Goal: Information Seeking & Learning: Understand process/instructions

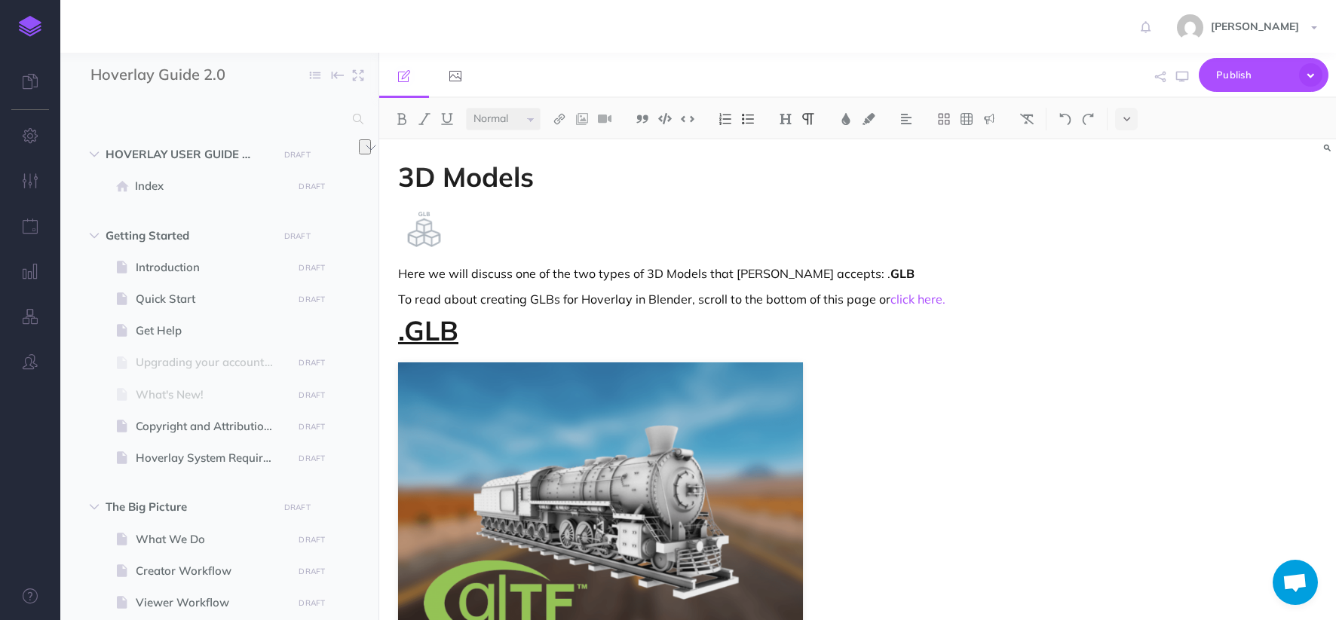
select select "null"
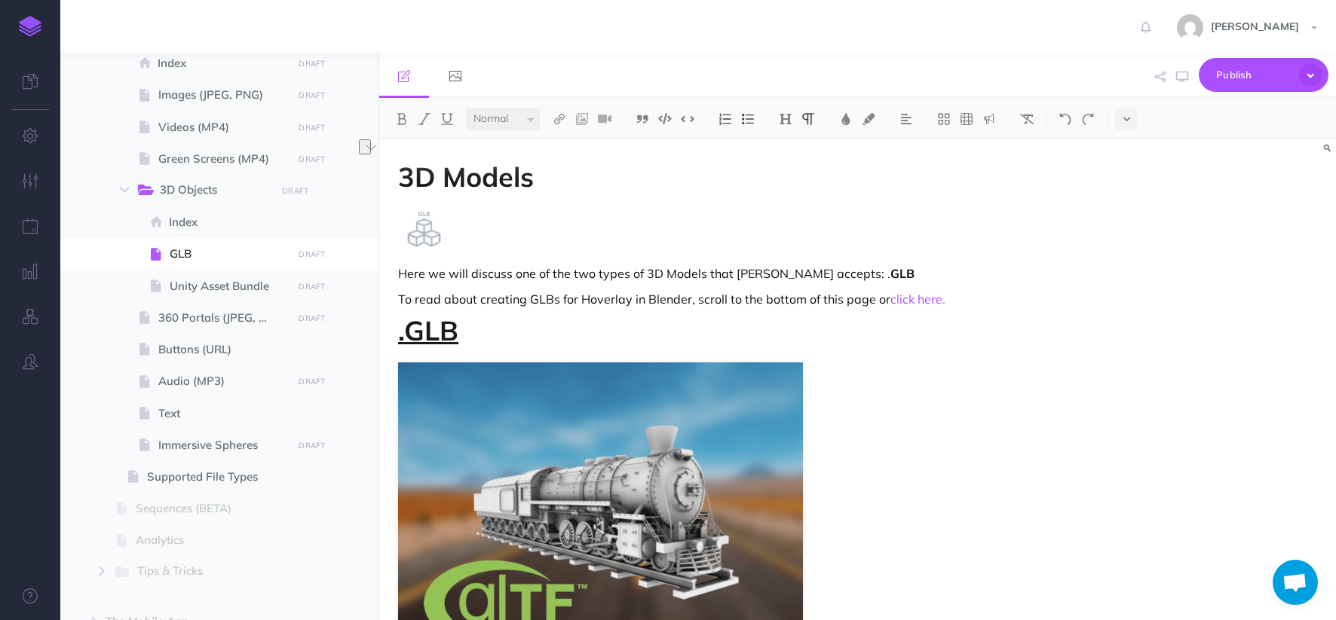
click at [1023, 320] on h1 ".GLB" at bounding box center [714, 331] width 632 height 30
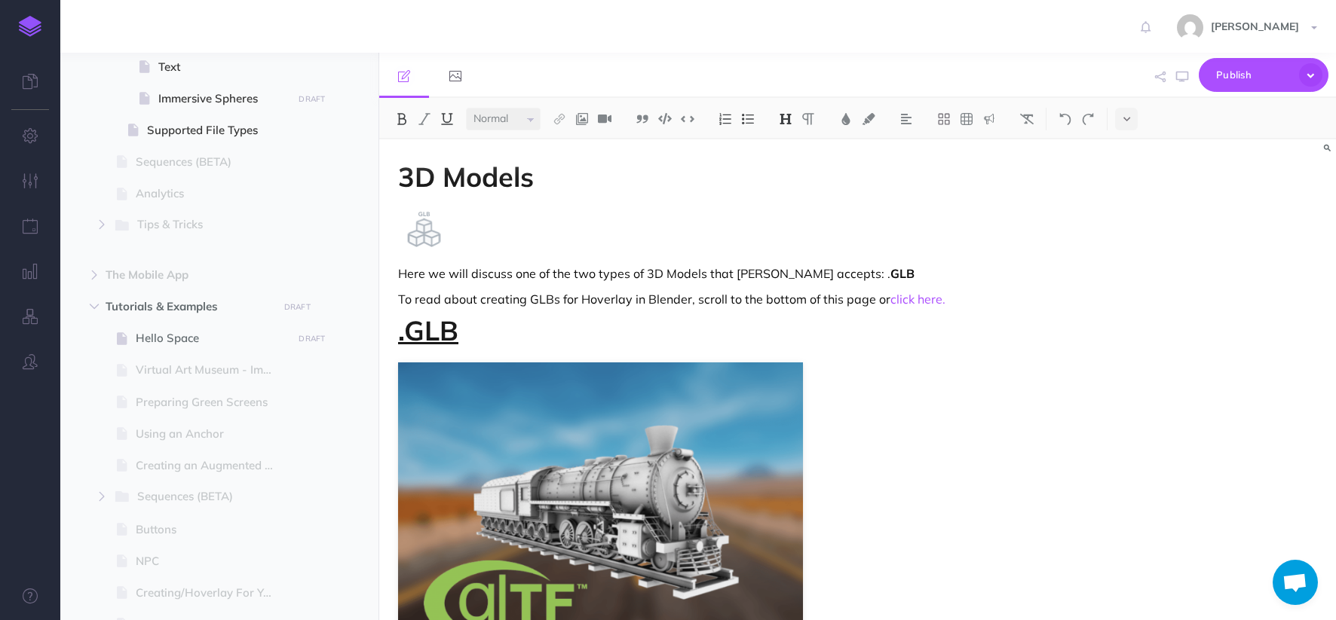
scroll to position [1512, 0]
click at [194, 336] on span "Hello Space" at bounding box center [212, 335] width 152 height 18
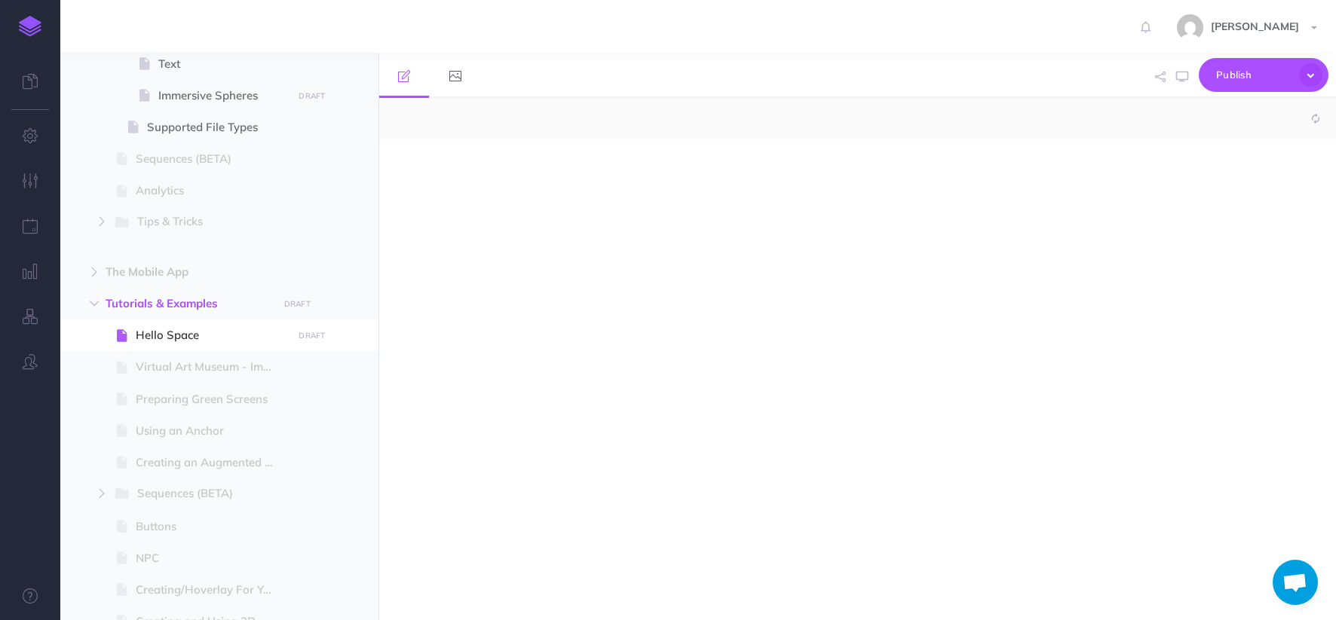
select select "null"
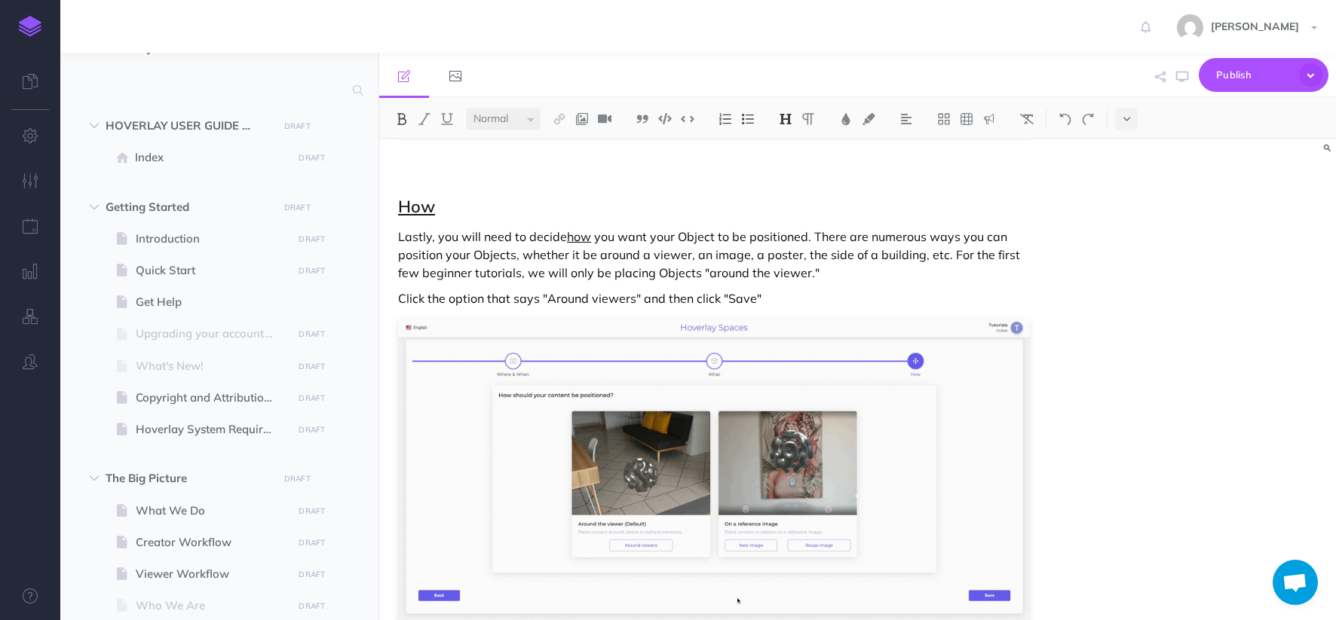
scroll to position [3, 0]
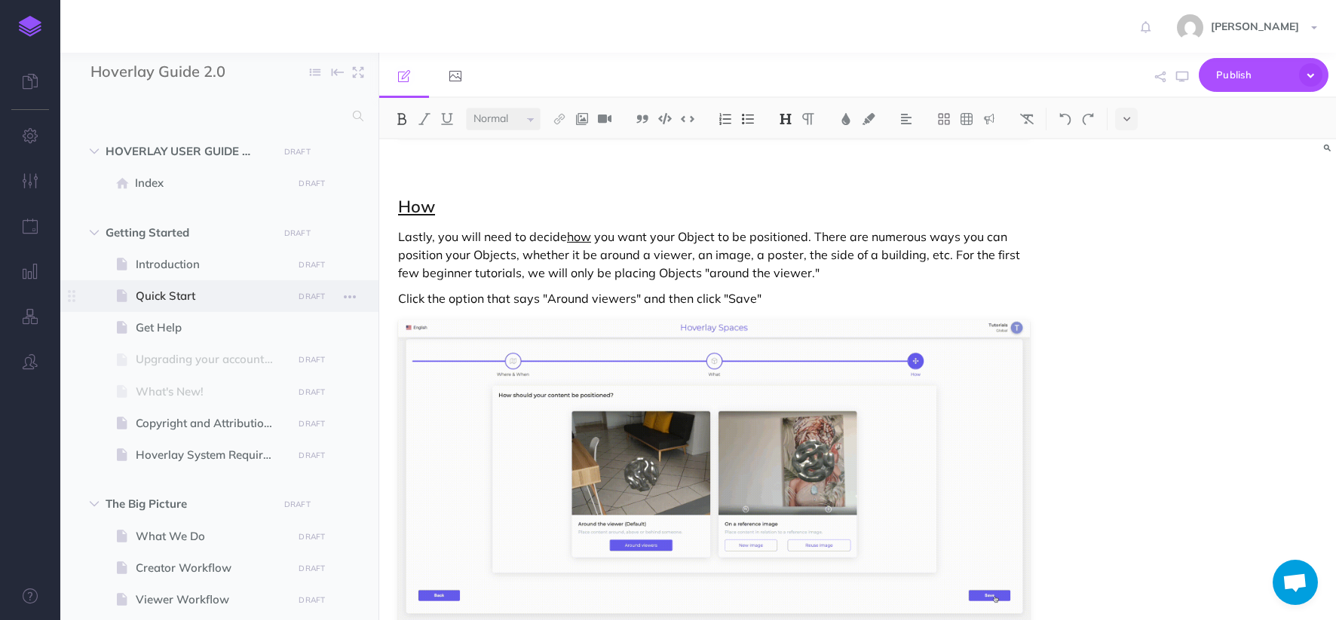
click at [151, 299] on span "Quick Start" at bounding box center [212, 296] width 152 height 18
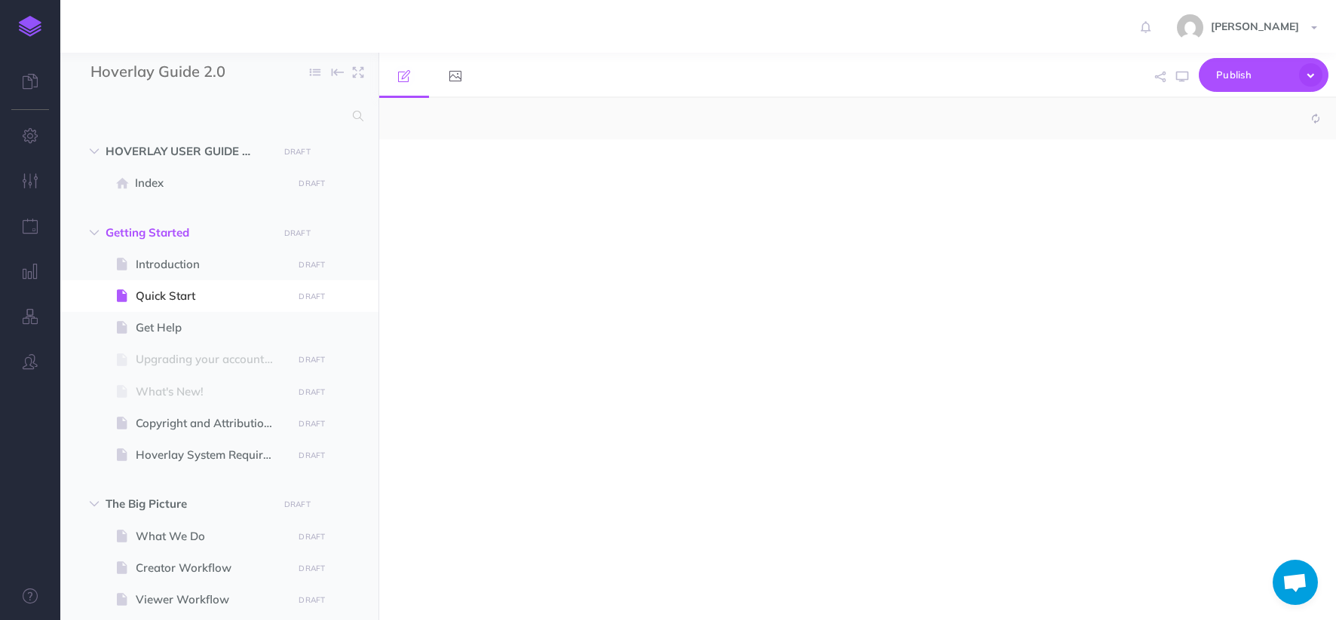
select select "null"
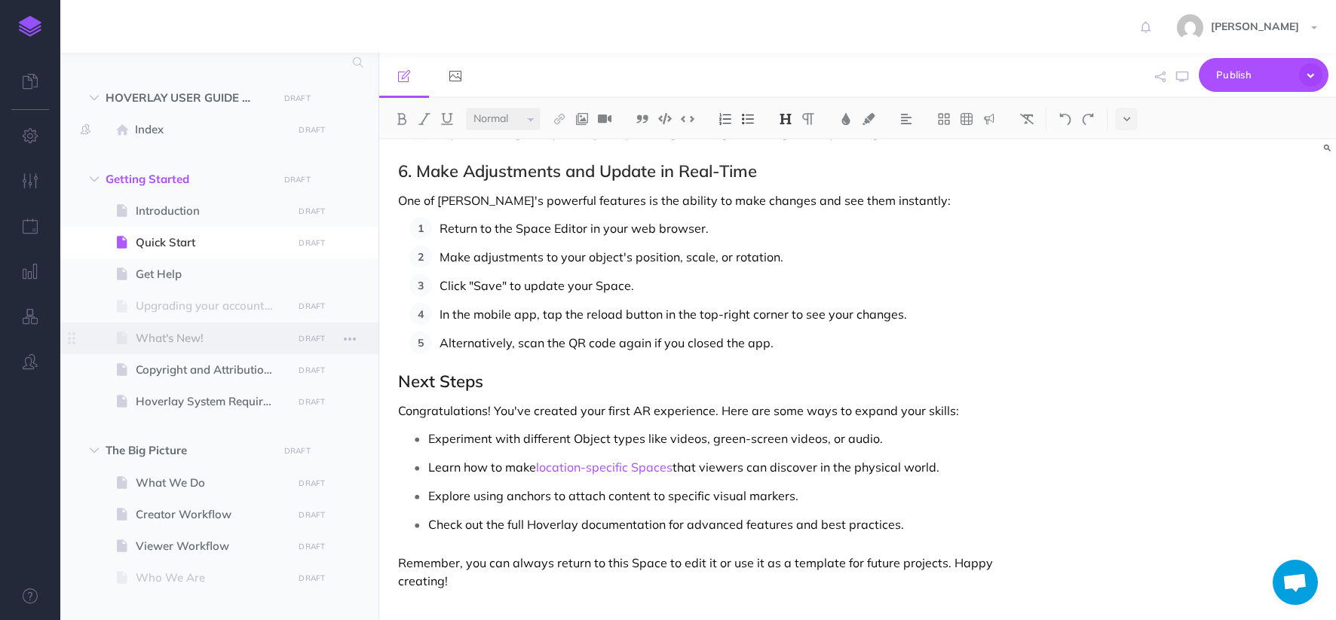
scroll to position [68, 0]
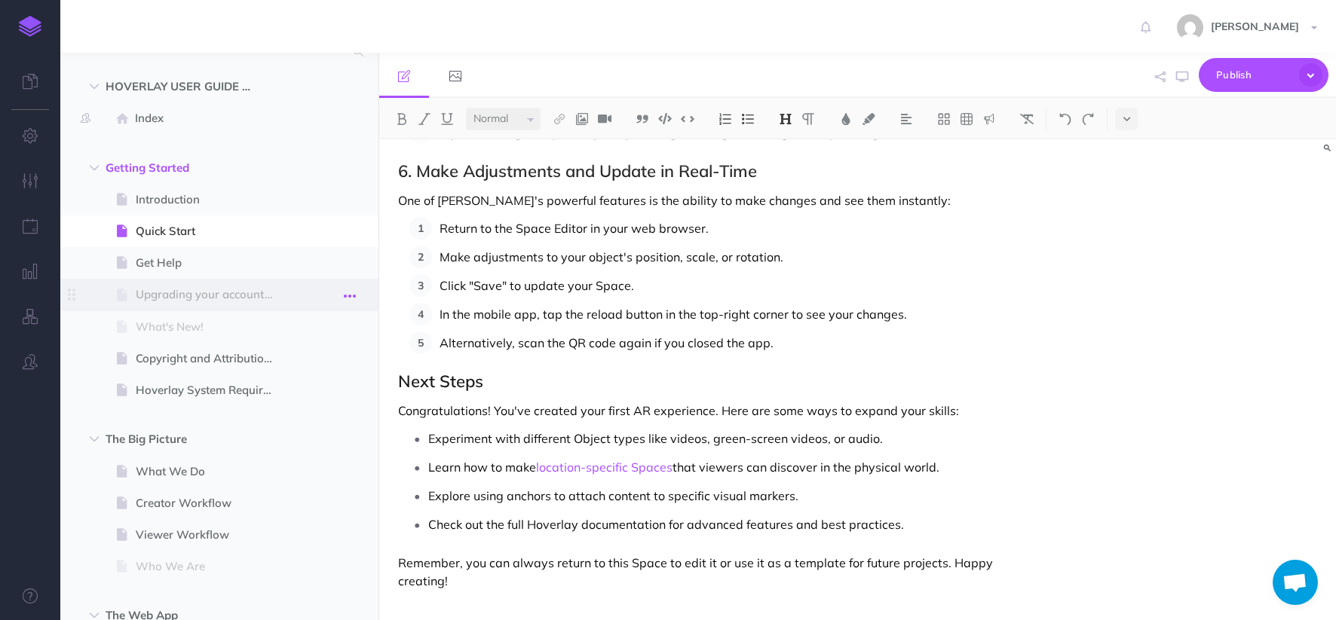
click at [348, 298] on icon "button" at bounding box center [350, 296] width 12 height 18
click at [520, 335] on p "Alternatively, scan the QR code again if you closed the app." at bounding box center [735, 343] width 590 height 23
click at [1181, 76] on icon "button" at bounding box center [1182, 77] width 12 height 12
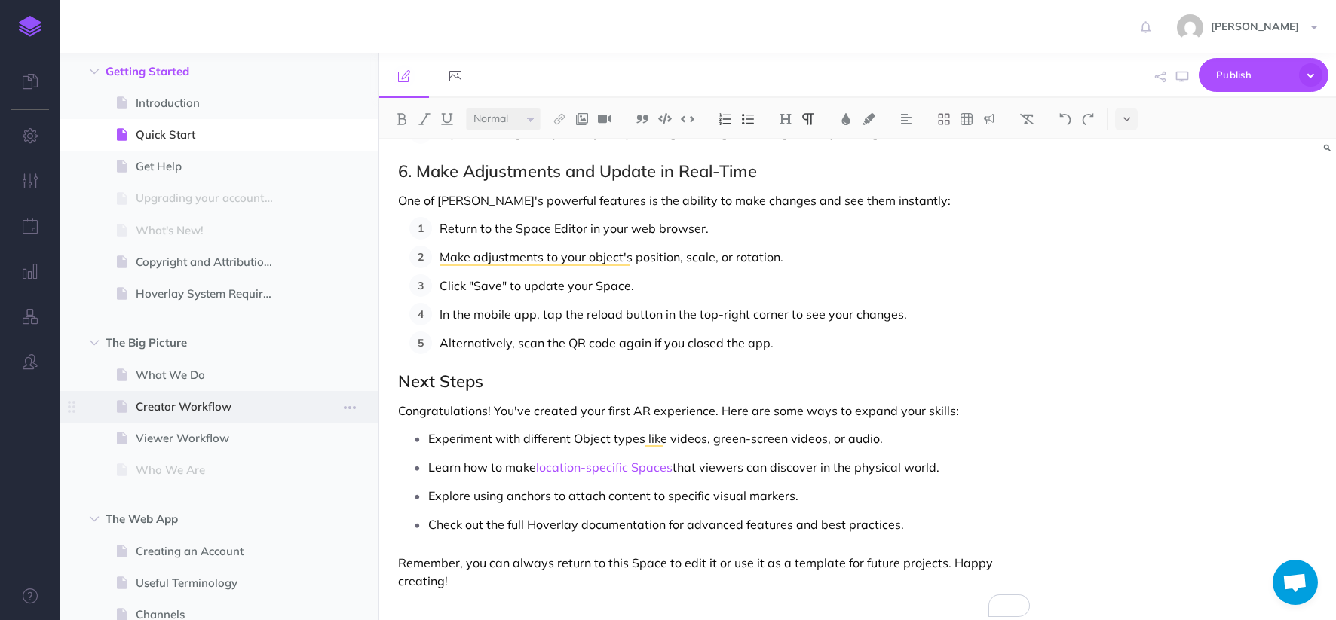
scroll to position [176, 0]
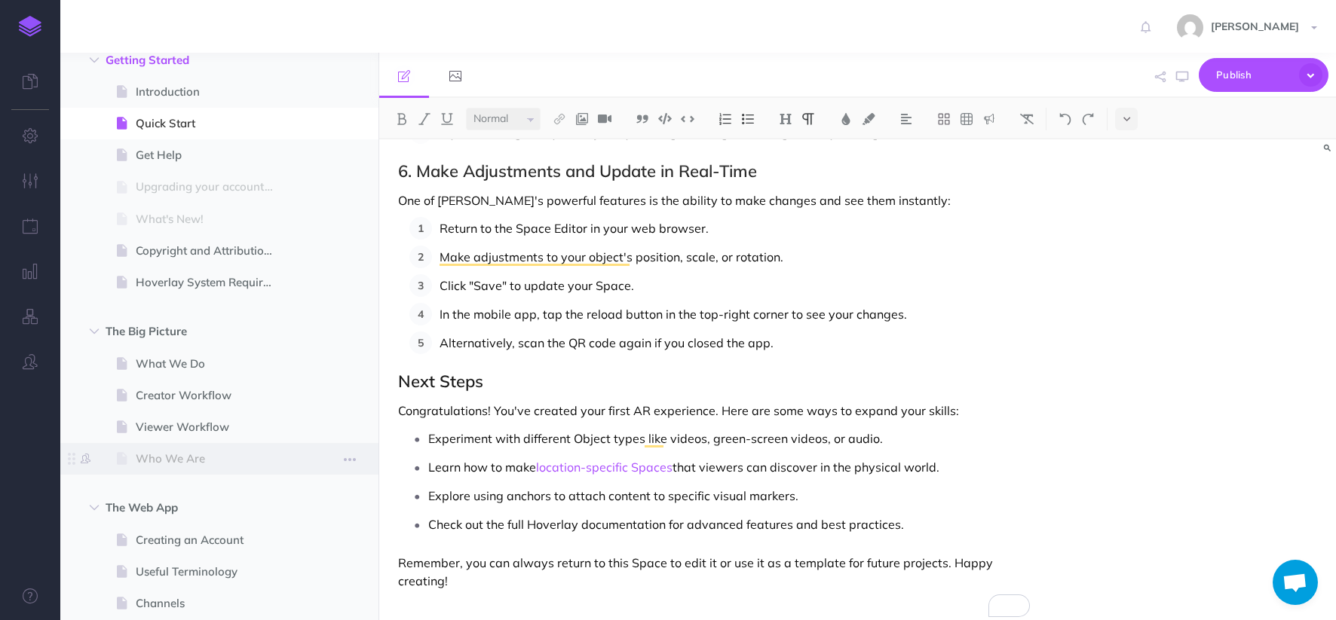
click at [179, 446] on span at bounding box center [219, 459] width 318 height 32
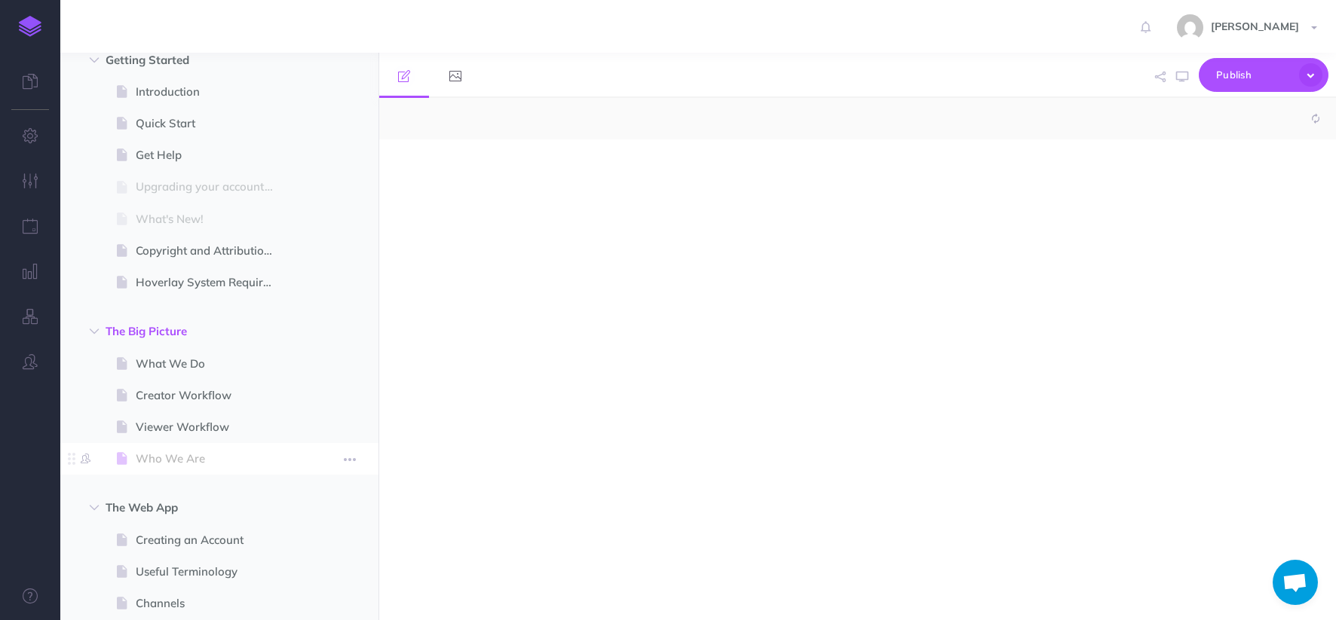
select select "null"
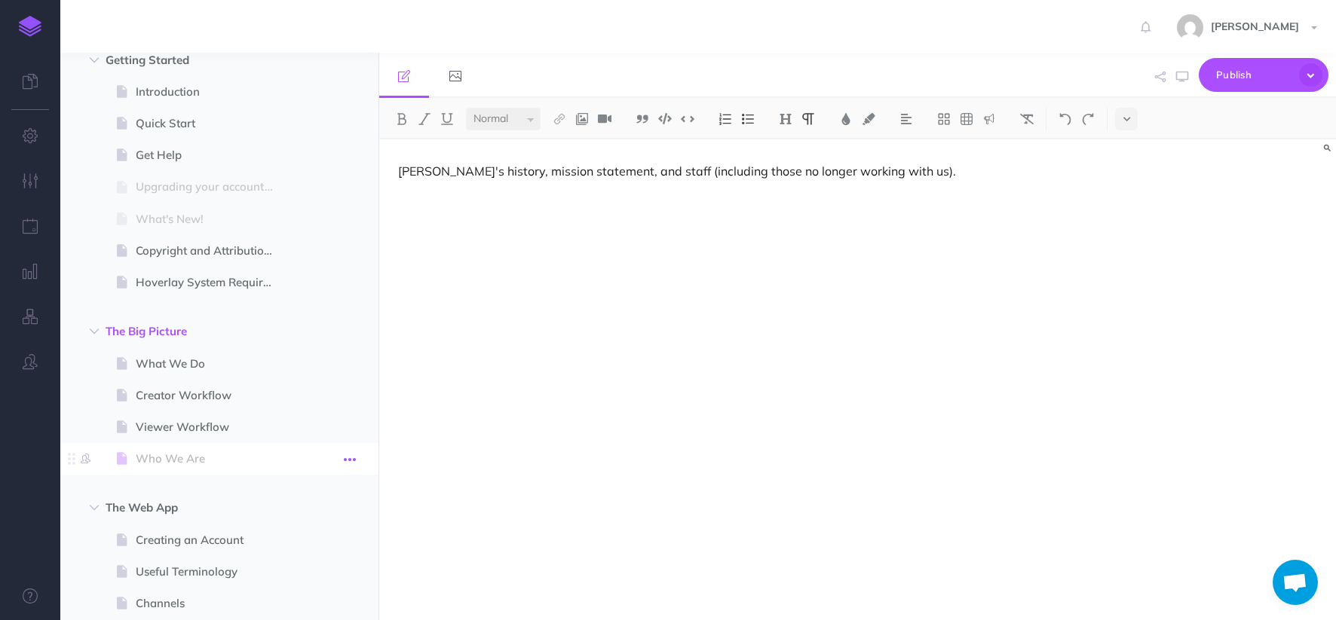
click at [348, 455] on icon "button" at bounding box center [350, 460] width 12 height 18
click at [289, 562] on link "Settings" at bounding box center [306, 561] width 113 height 25
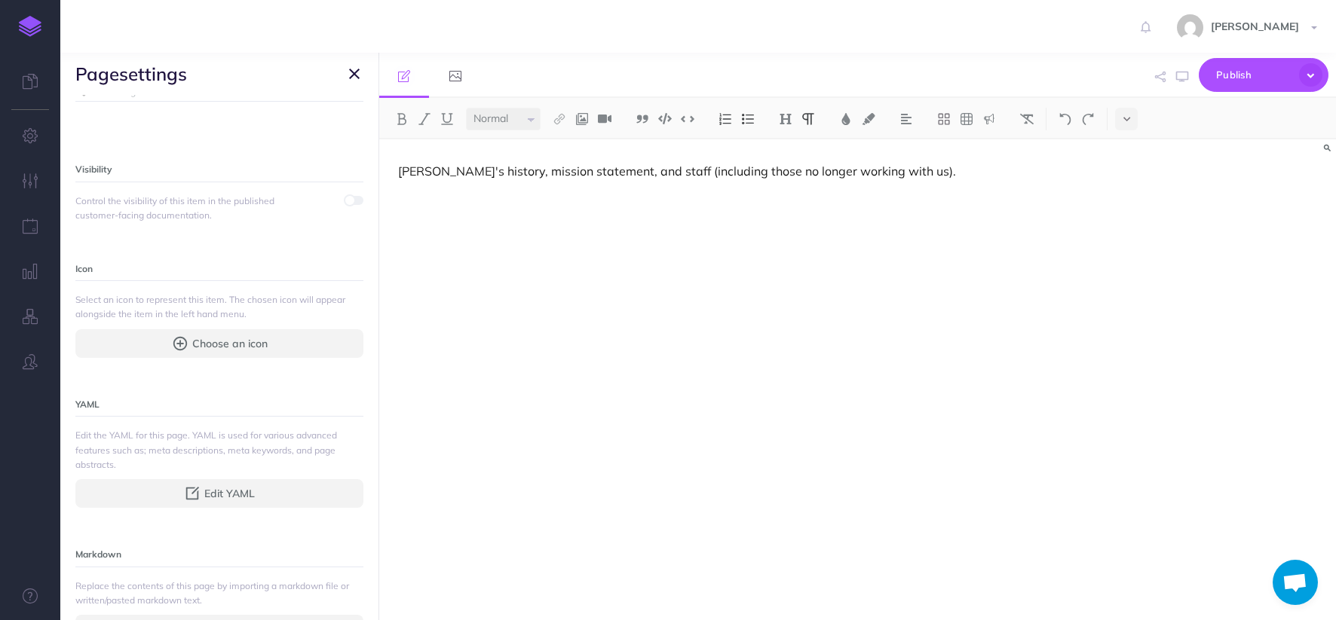
scroll to position [171, 0]
drag, startPoint x: 237, startPoint y: 222, endPoint x: 69, endPoint y: 204, distance: 169.1
click at [69, 204] on div "Name Who We Are Save Slug who-we-are Save Page ID # 7L2-MZS7-UD4-KWW Copy Tags …" at bounding box center [219, 357] width 318 height 525
click at [227, 226] on span "Control the visibility of this item in the published customer-facing documentat…" at bounding box center [183, 212] width 216 height 29
drag, startPoint x: 228, startPoint y: 225, endPoint x: 73, endPoint y: 207, distance: 155.6
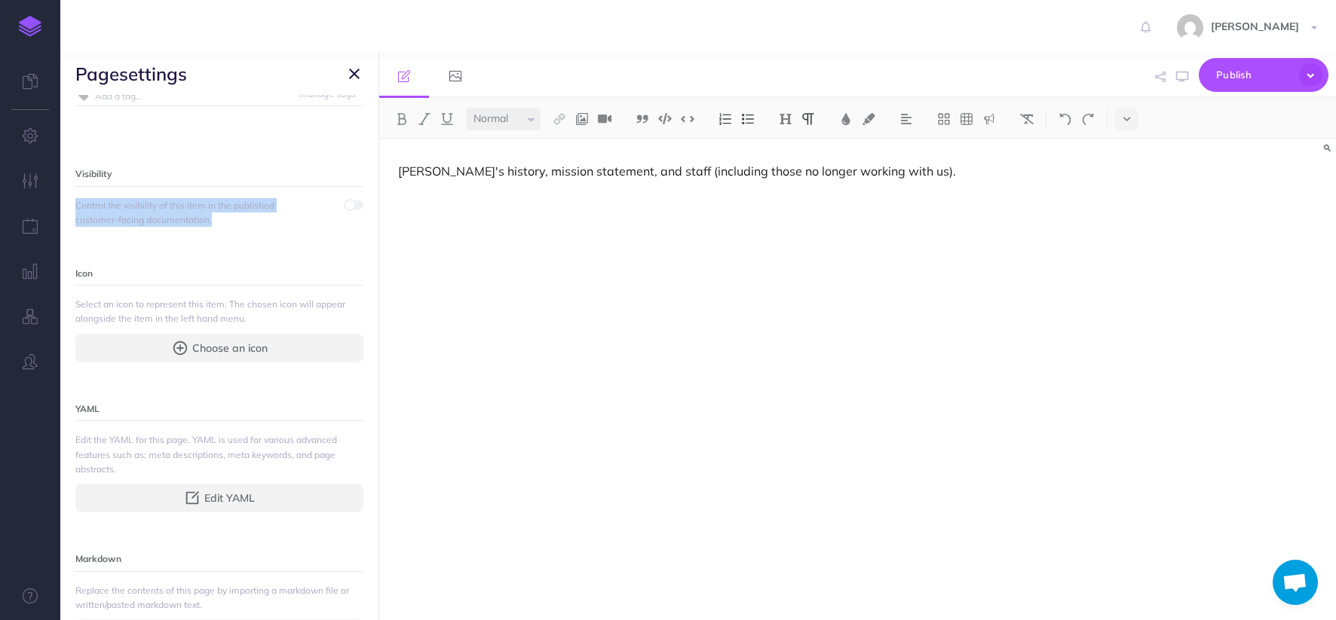
click at [74, 207] on div "Name Who We Are Save Slug who-we-are Save Page ID # 7L2-MZS7-UD4-KWW Copy Tags …" at bounding box center [219, 357] width 318 height 525
click at [73, 207] on div "Name Who We Are Save Slug who-we-are Save Page ID # 7L2-MZS7-UD4-KWW Copy Tags …" at bounding box center [219, 357] width 318 height 525
click at [357, 78] on icon "button" at bounding box center [354, 74] width 11 height 18
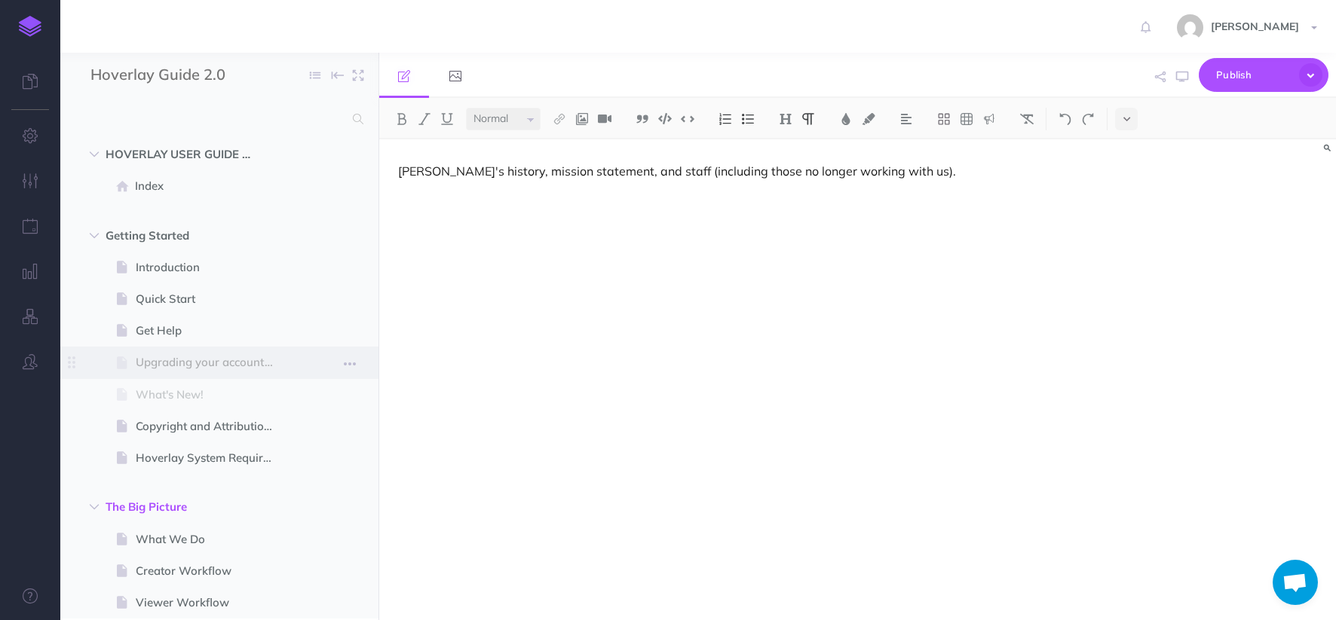
scroll to position [98, 0]
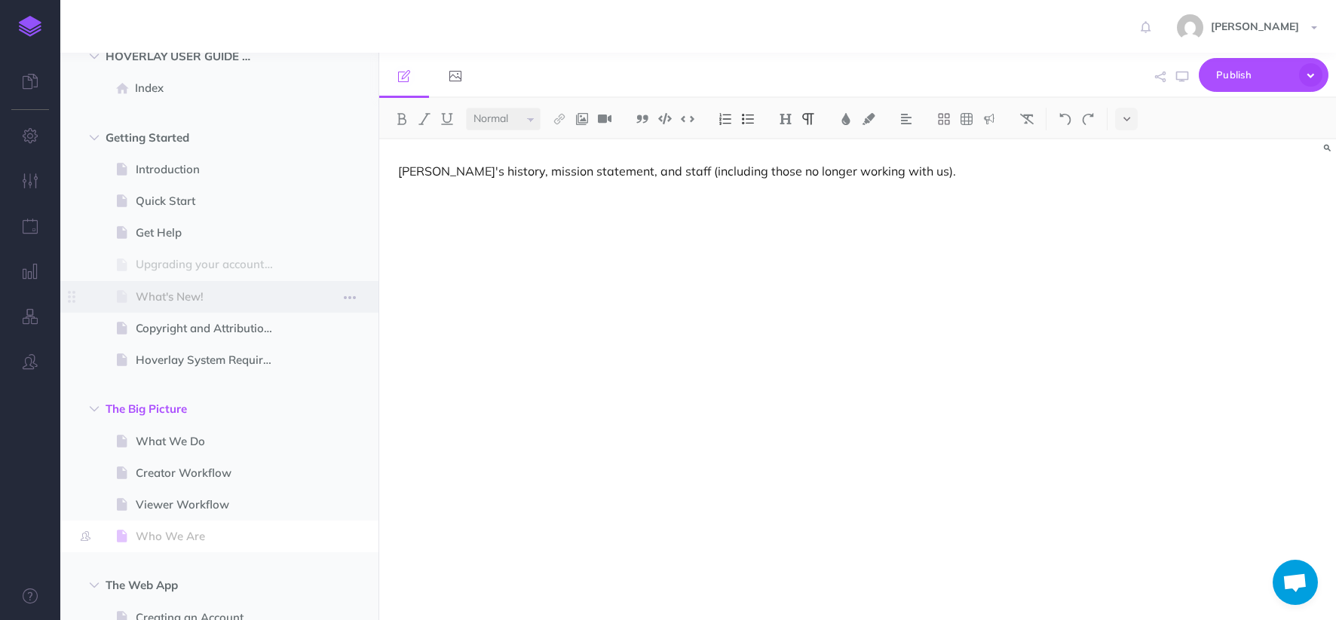
click at [271, 293] on span "What's New!" at bounding box center [212, 297] width 152 height 18
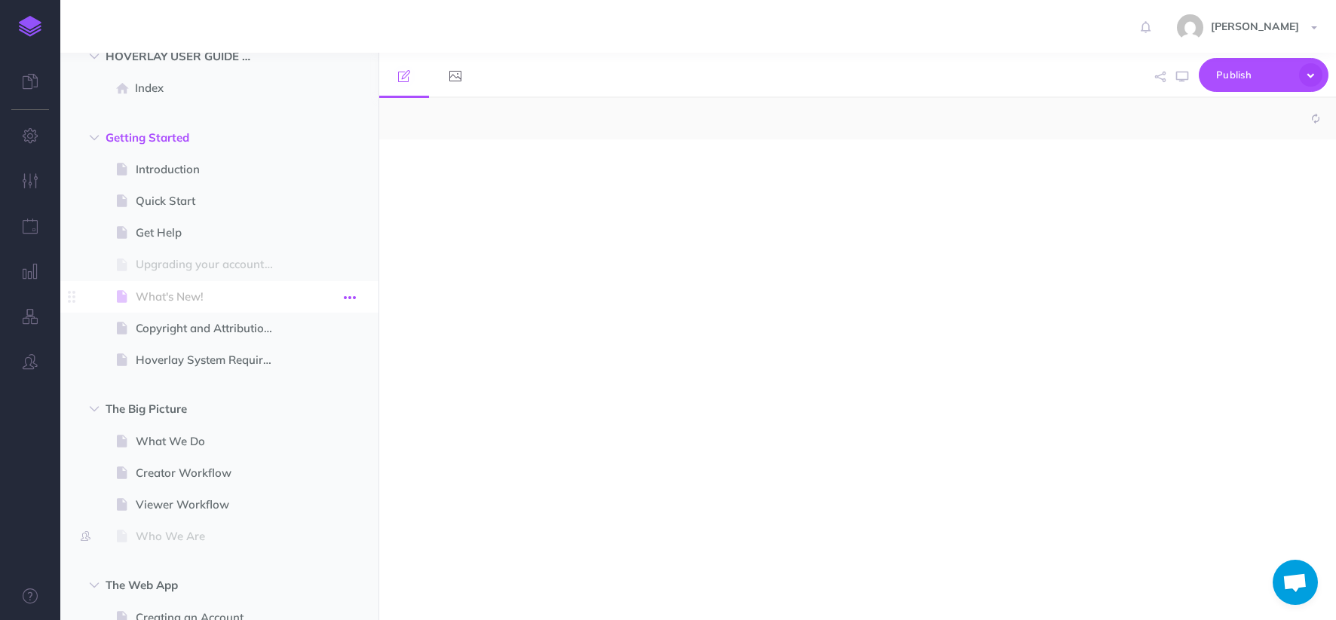
click at [345, 293] on icon "button" at bounding box center [350, 298] width 12 height 18
select select "null"
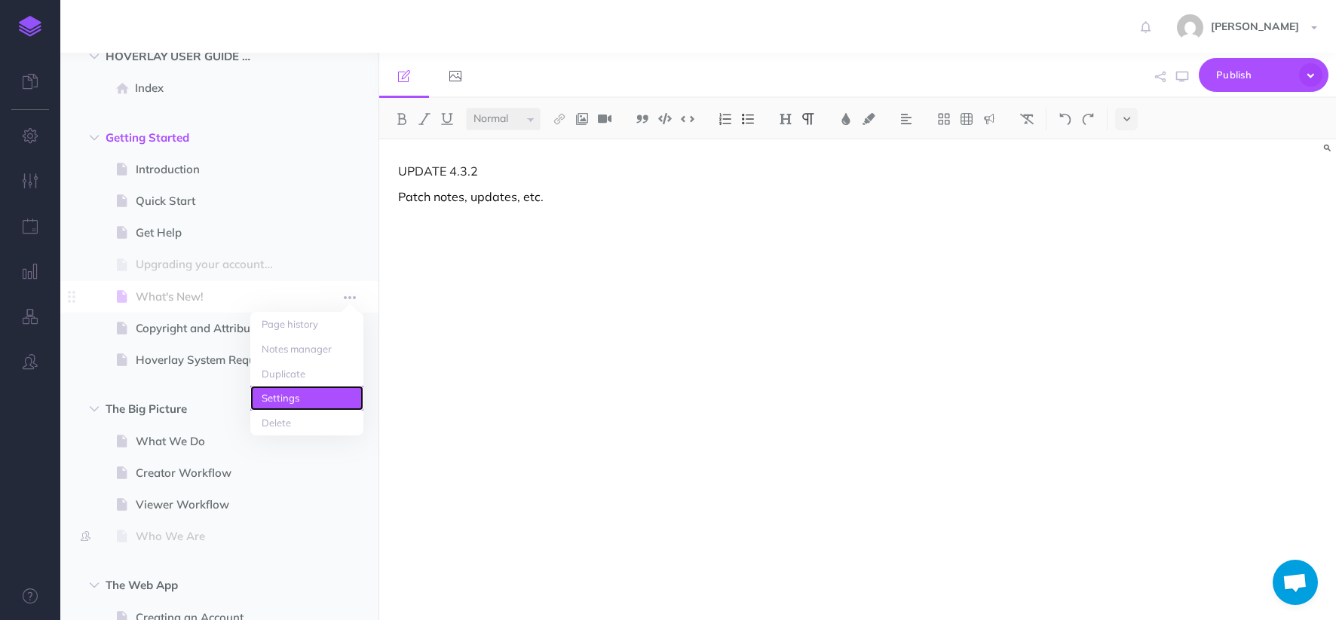
click at [293, 400] on link "Settings" at bounding box center [306, 398] width 113 height 25
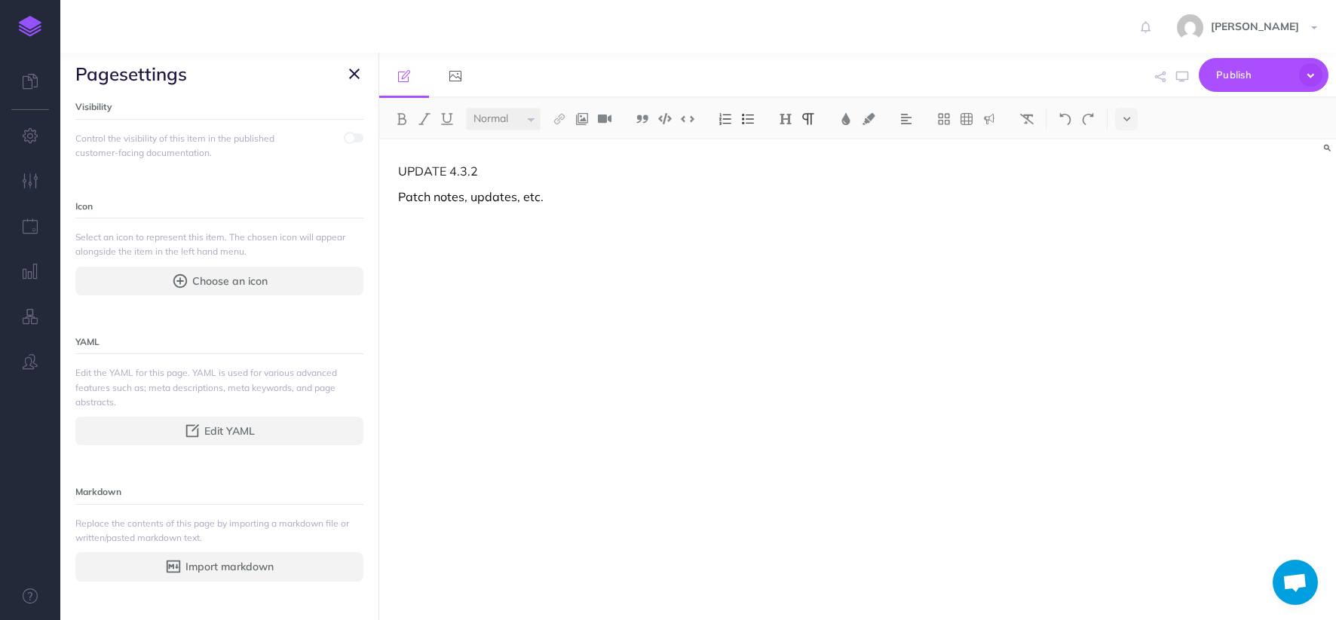
scroll to position [106, 0]
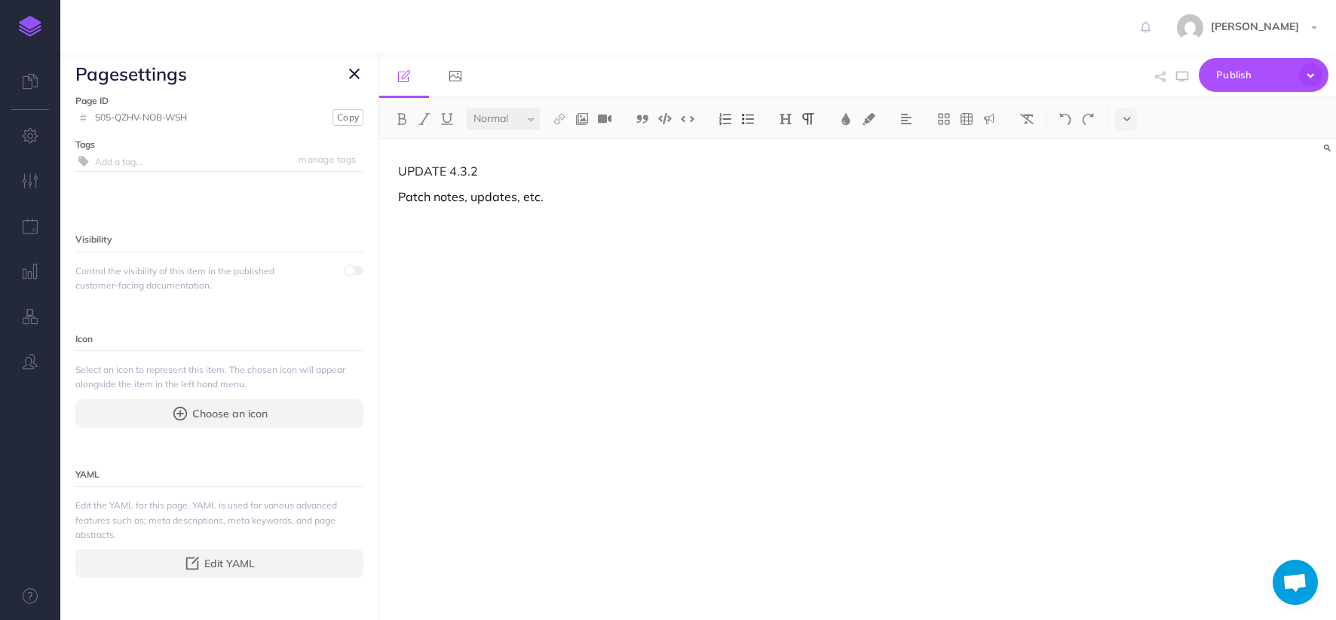
click at [343, 70] on span "page settings" at bounding box center [219, 74] width 318 height 42
click at [338, 71] on span "page settings" at bounding box center [219, 74] width 318 height 42
click at [349, 71] on icon "button" at bounding box center [354, 74] width 11 height 18
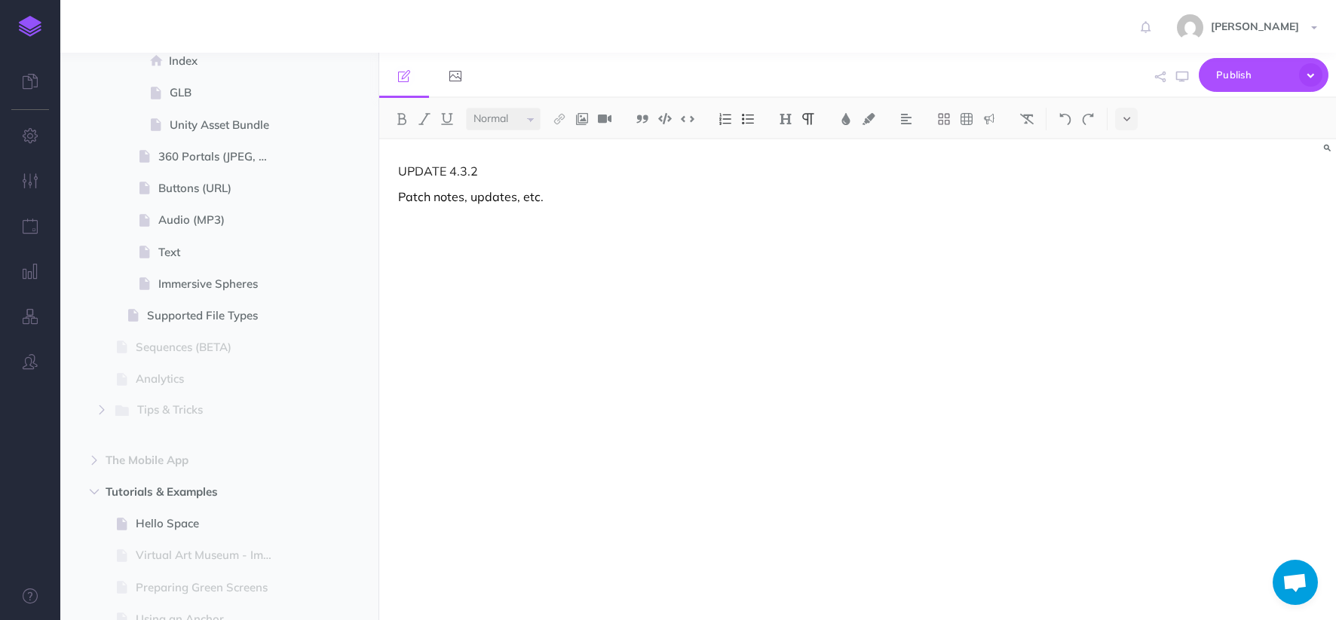
scroll to position [1702, 0]
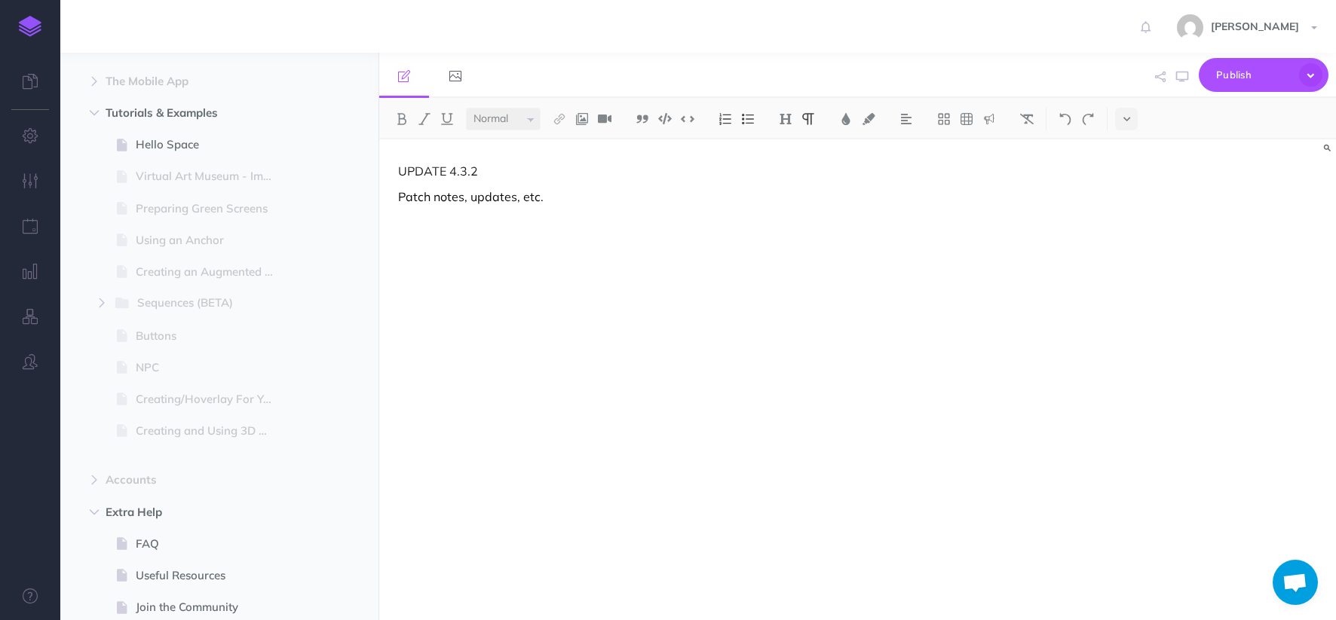
click at [30, 23] on img at bounding box center [30, 26] width 23 height 21
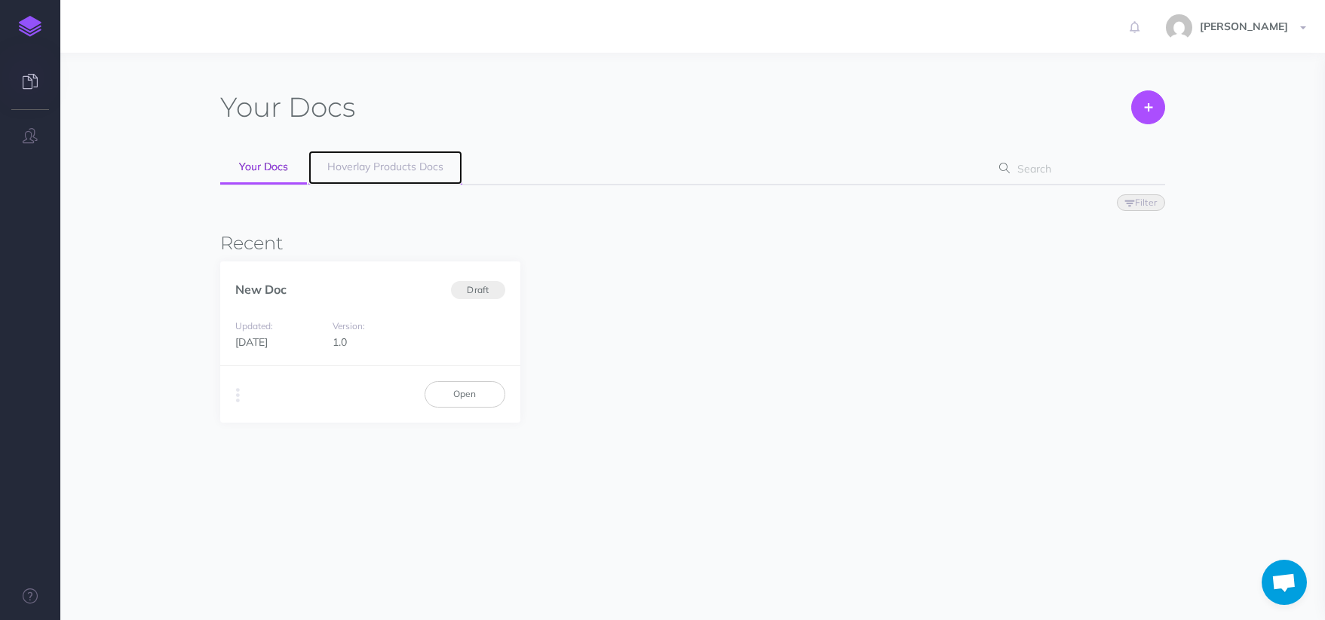
click at [338, 168] on span "Hoverlay Products Docs" at bounding box center [385, 167] width 116 height 14
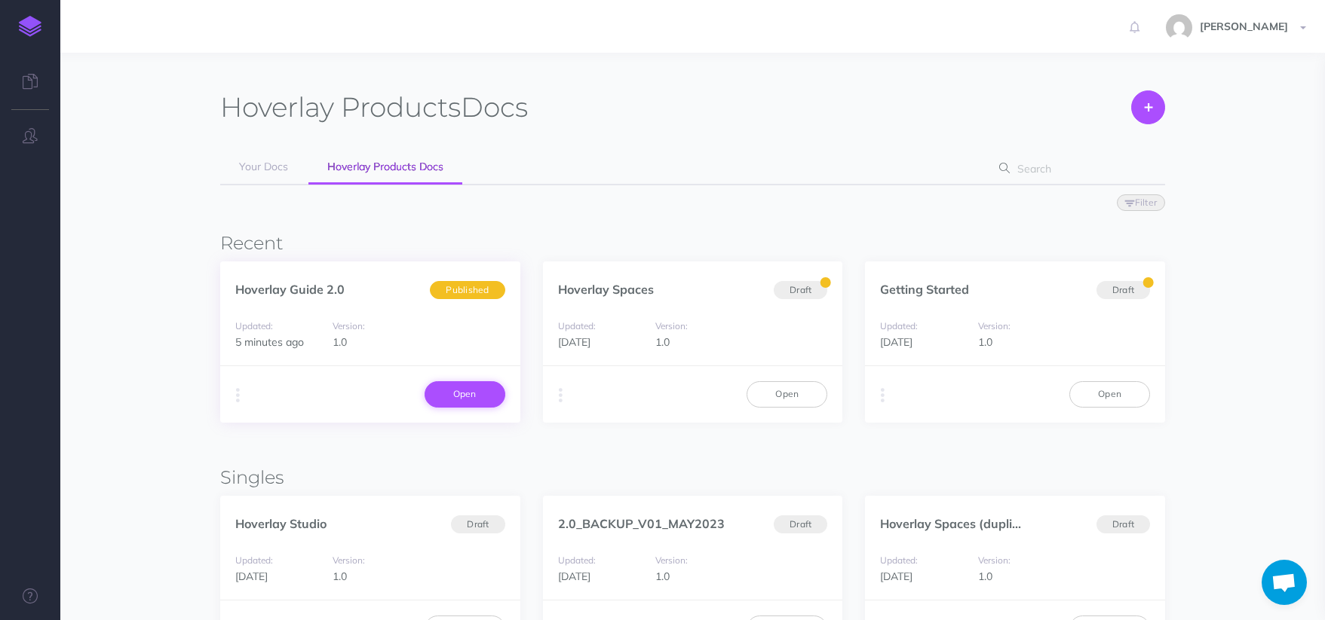
click at [444, 381] on link "Open" at bounding box center [464, 394] width 81 height 26
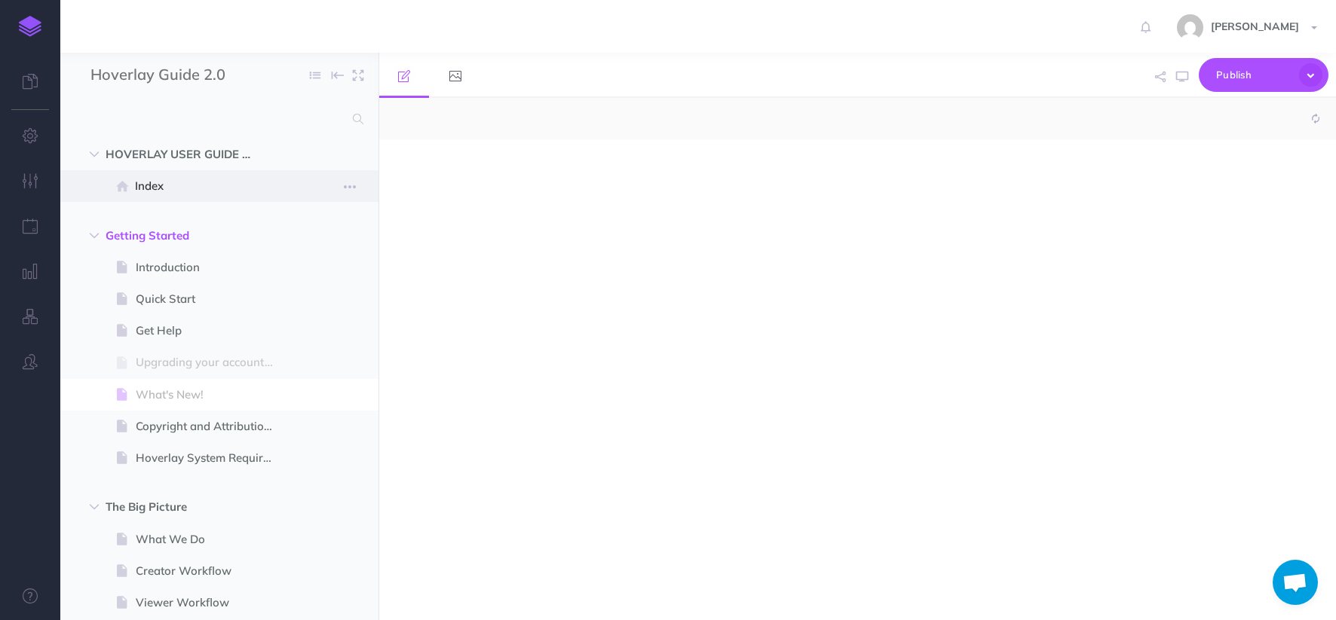
select select "null"
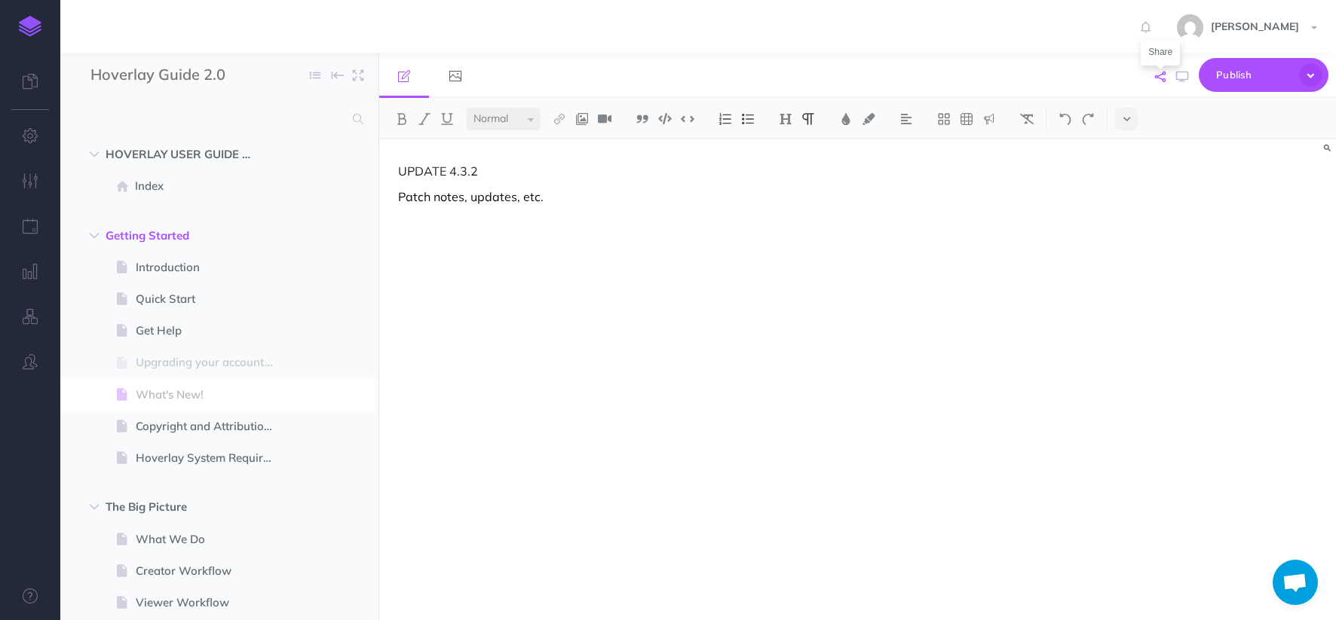
click at [1156, 79] on icon "button" at bounding box center [1160, 77] width 11 height 11
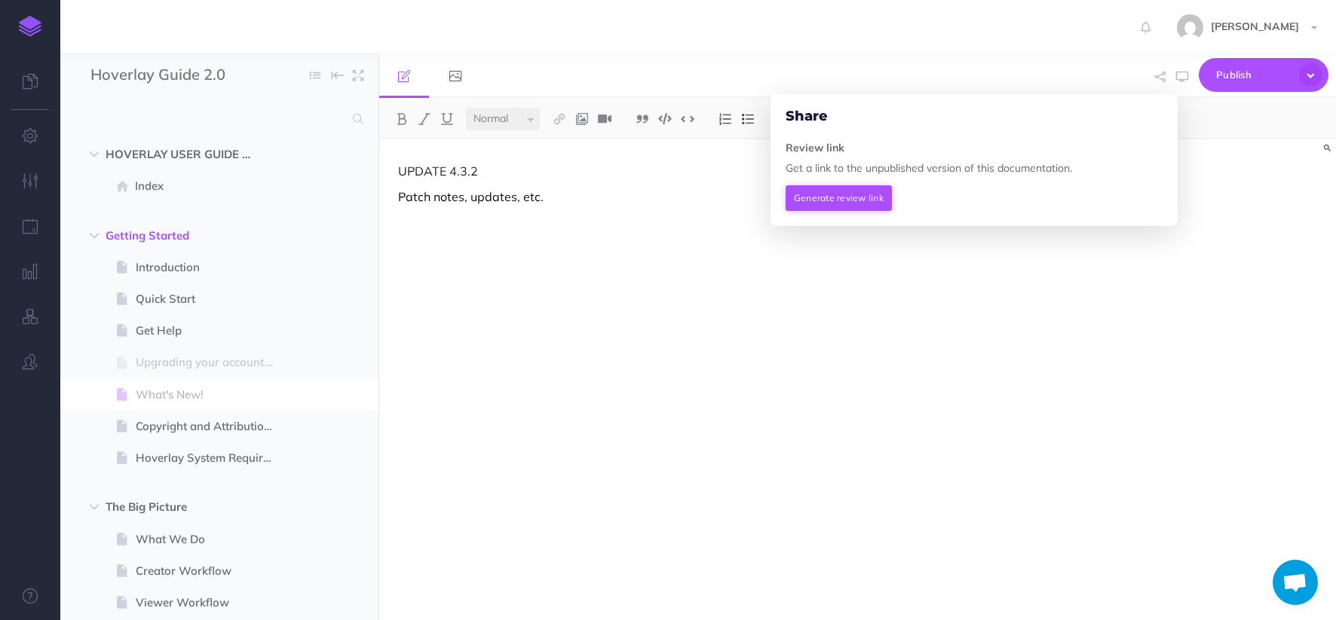
click at [838, 201] on button "Generate review link" at bounding box center [839, 198] width 106 height 26
click at [1158, 195] on span at bounding box center [1150, 196] width 26 height 23
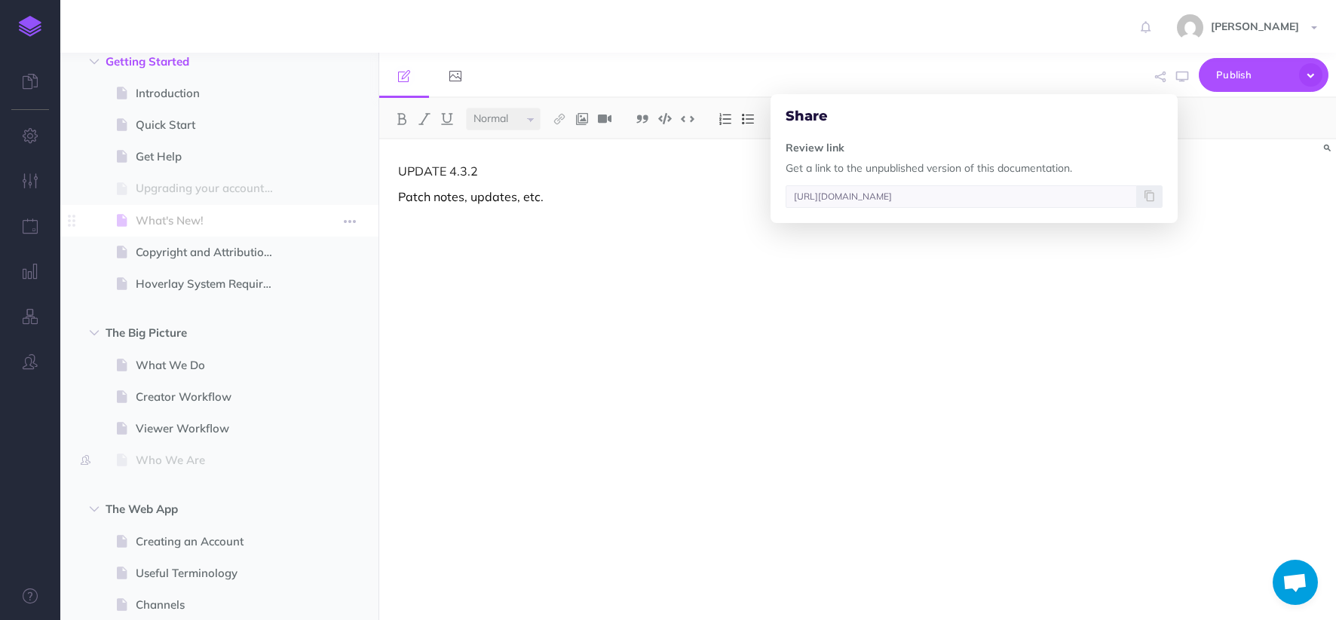
scroll to position [217, 0]
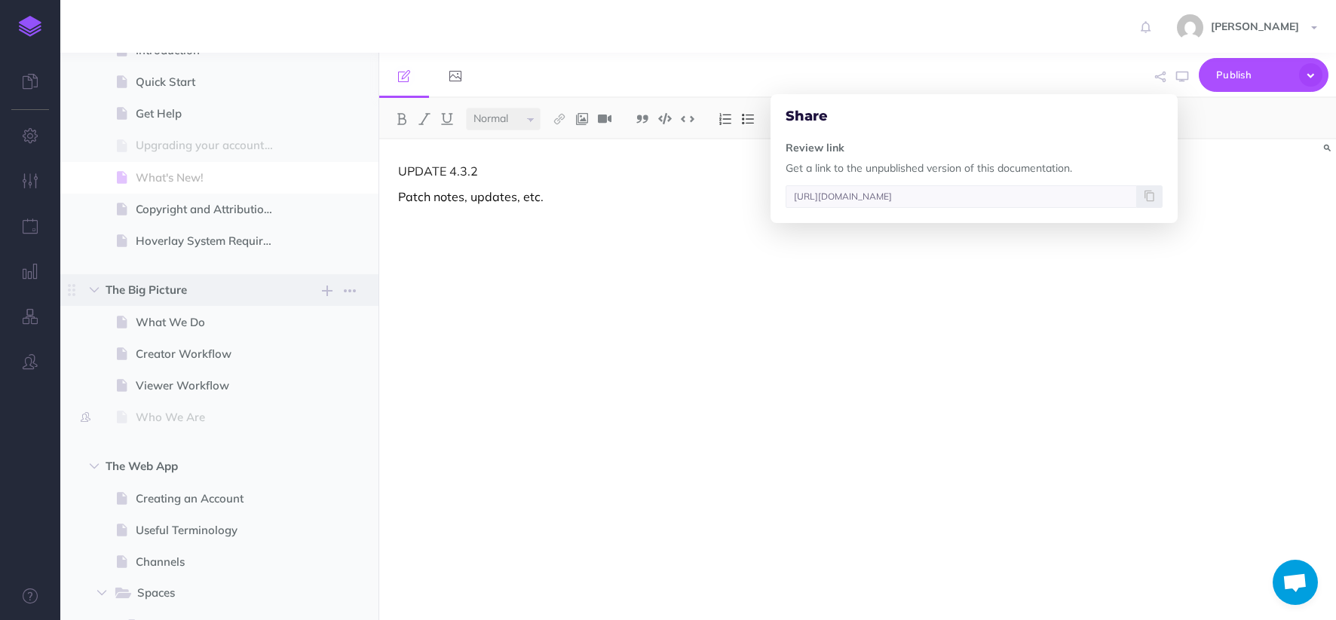
click at [170, 294] on span "The Big Picture" at bounding box center [188, 290] width 164 height 18
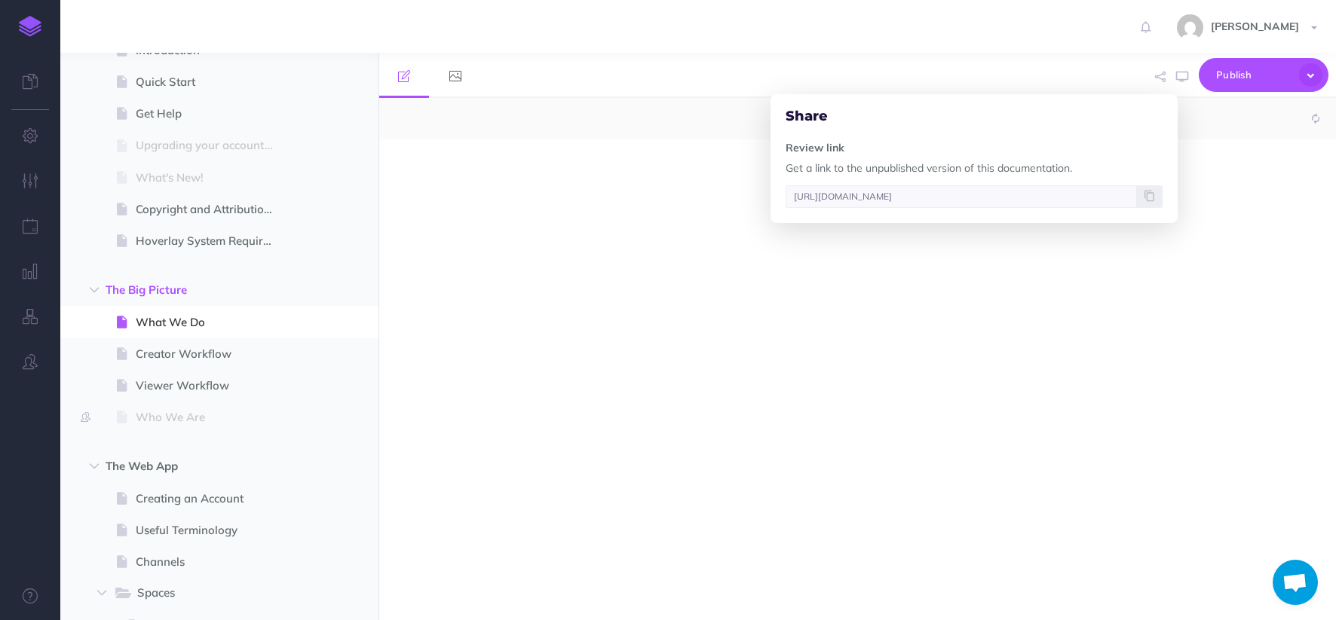
select select "null"
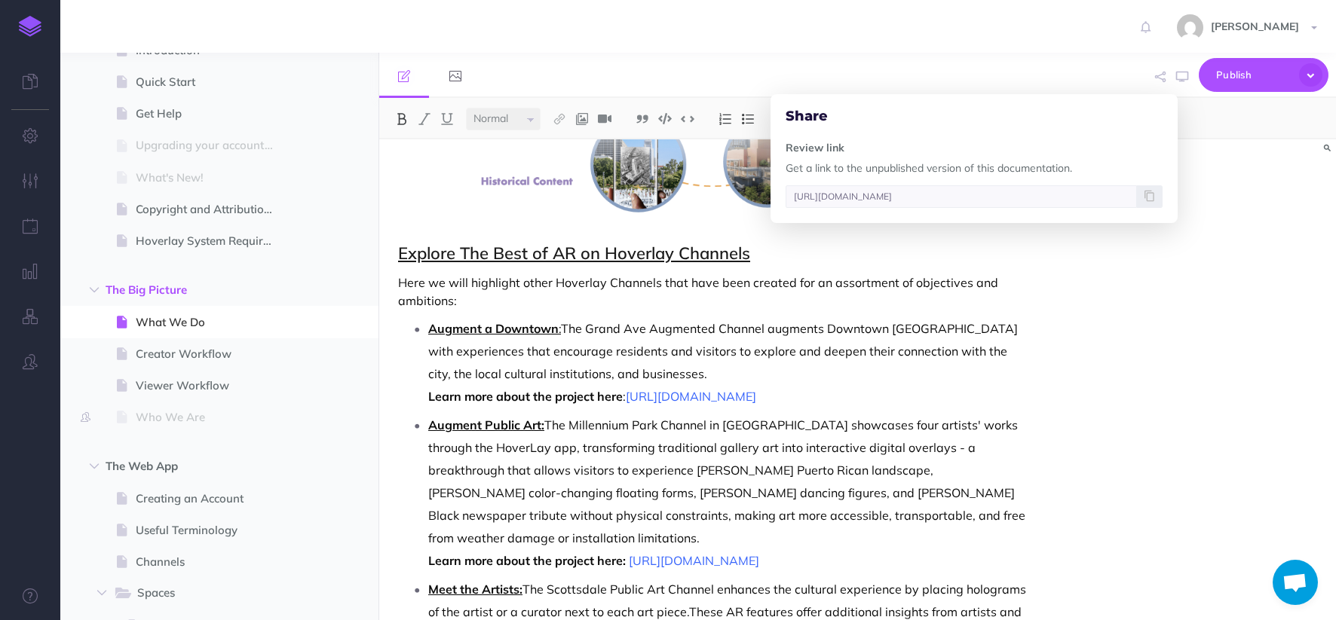
scroll to position [795, 0]
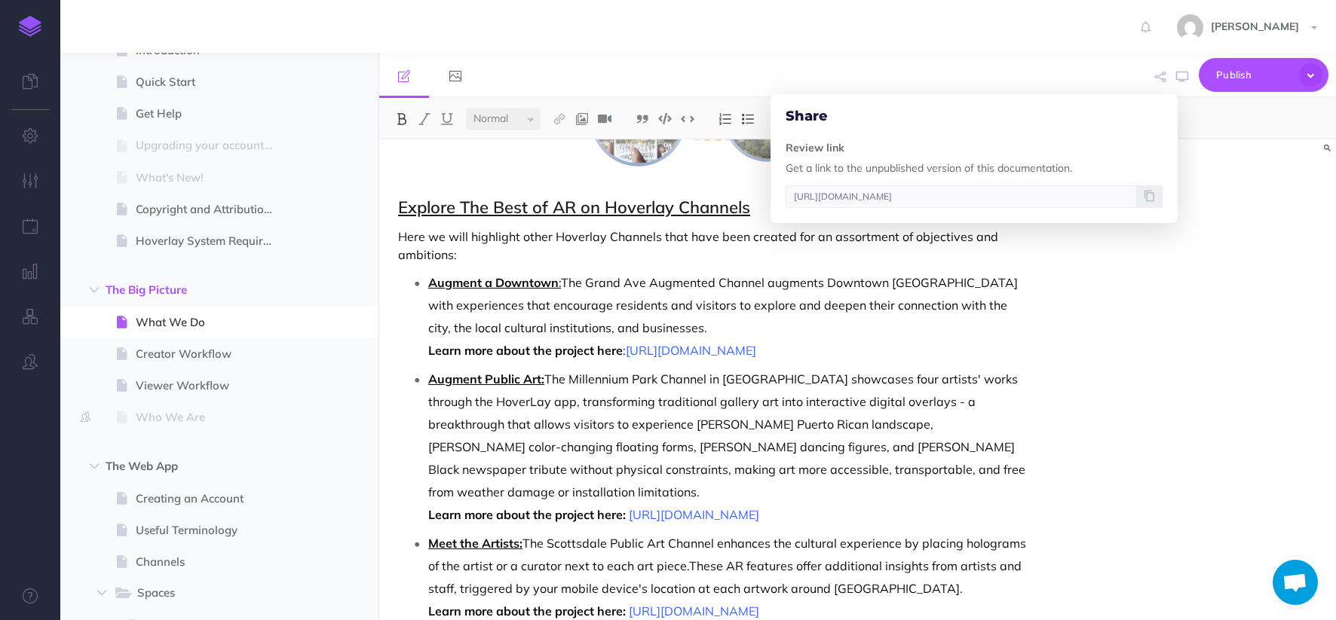
click at [1132, 280] on div "What We Do Hoverlay empowers creators to construct and share immersive AR exper…" at bounding box center [857, 379] width 957 height 481
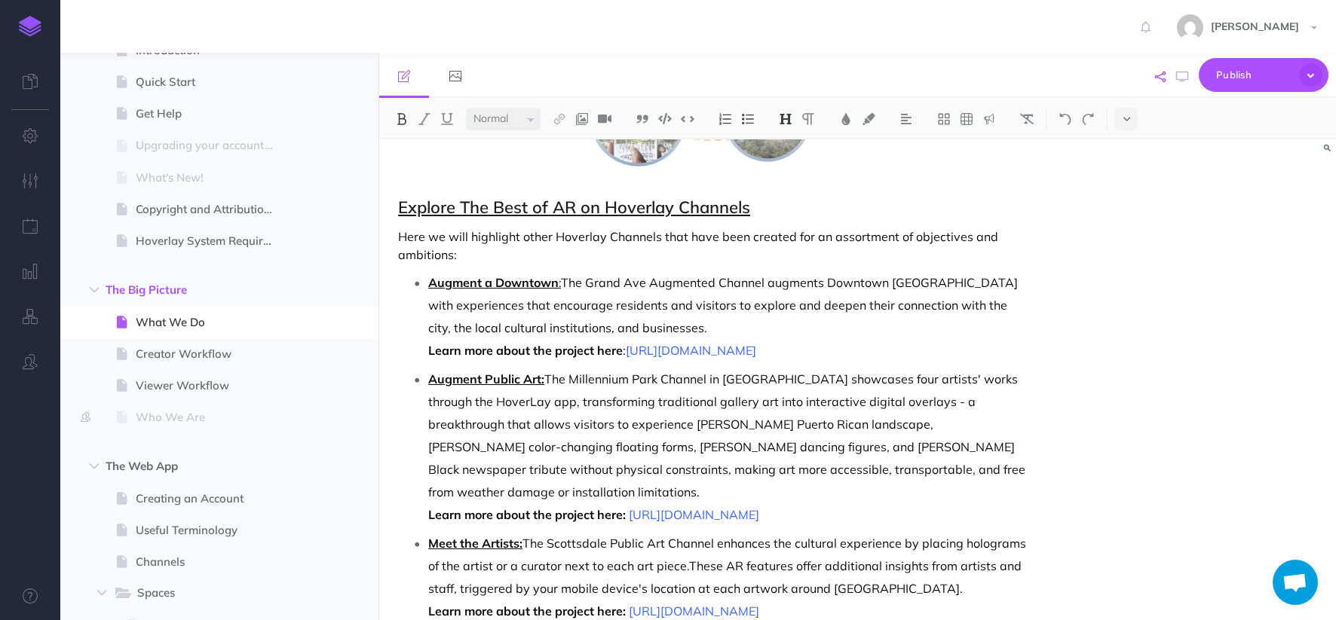
click at [1160, 72] on icon "button" at bounding box center [1160, 77] width 11 height 11
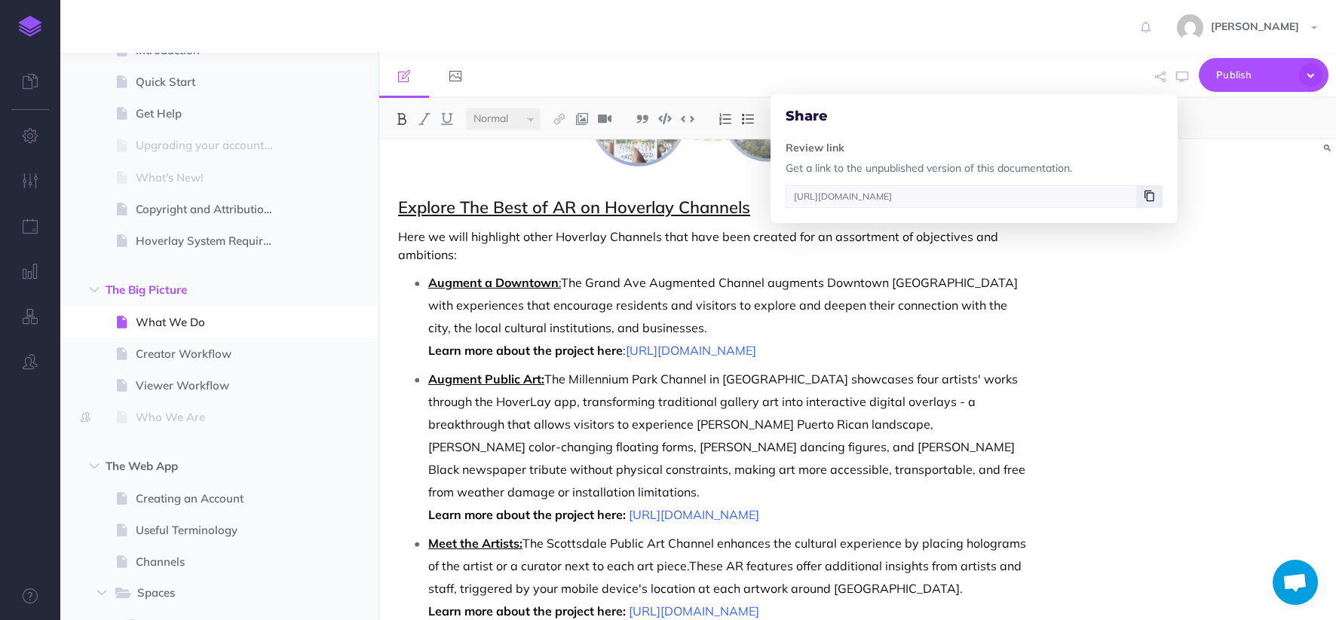
click at [1153, 195] on icon at bounding box center [1149, 196] width 10 height 9
click at [1089, 324] on div "What We Do Hoverlay empowers creators to construct and share immersive AR exper…" at bounding box center [857, 379] width 957 height 481
